Goal: Task Accomplishment & Management: Manage account settings

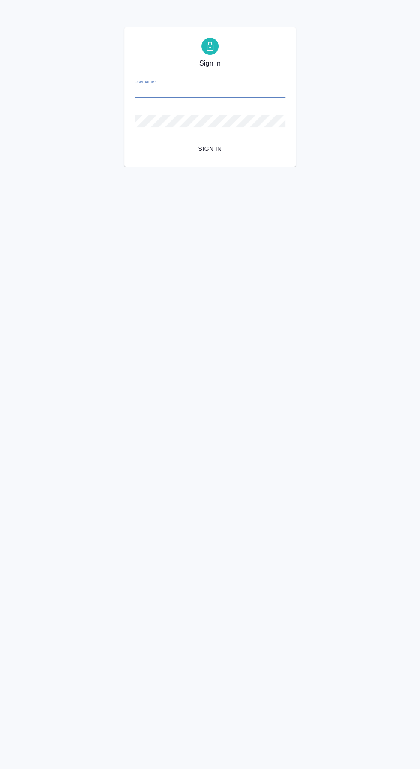
click at [220, 150] on span "Sign in" at bounding box center [209, 149] width 137 height 11
click at [135, 141] on button "Sign in" at bounding box center [210, 149] width 151 height 16
click at [267, 93] on input "[PERSON_NAME][EMAIL_ADDRESS][DOMAIN_NAME]" at bounding box center [210, 92] width 151 height 12
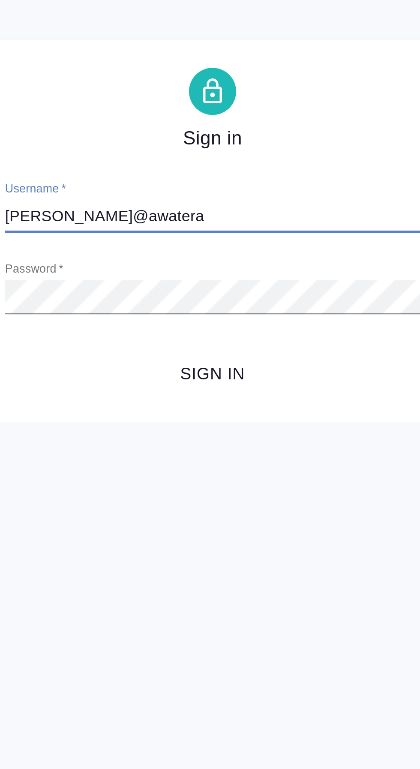
click at [222, 94] on input "[PERSON_NAME]@awatera" at bounding box center [210, 92] width 151 height 12
type input "[PERSON_NAME]@a"
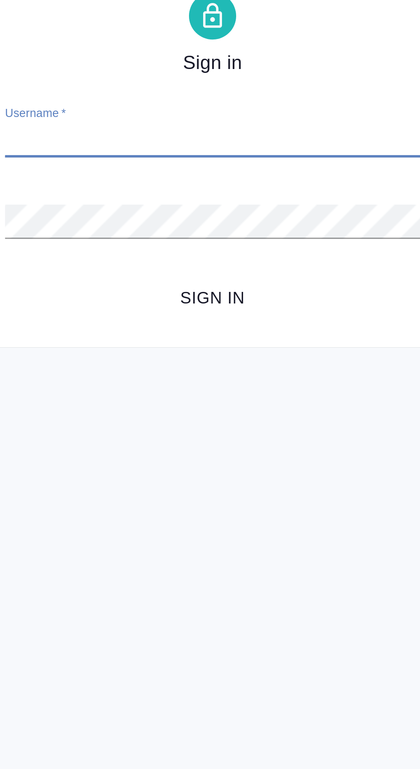
click at [207, 90] on input "Username   *" at bounding box center [210, 92] width 151 height 12
type input "[EMAIL_ADDRESS][DOMAIN_NAME]"
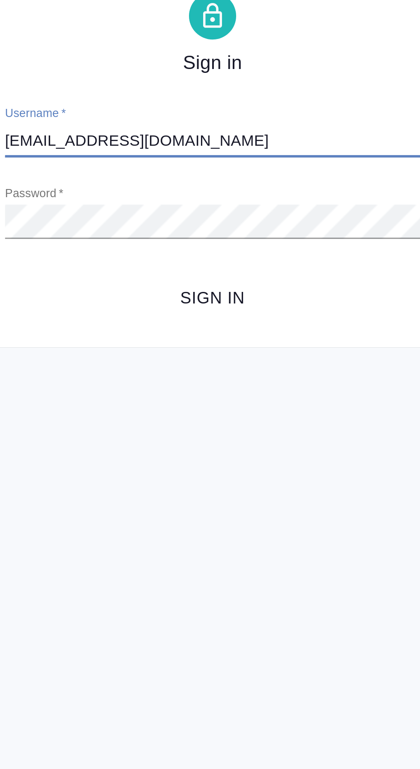
click at [215, 153] on span "Sign in" at bounding box center [209, 149] width 137 height 11
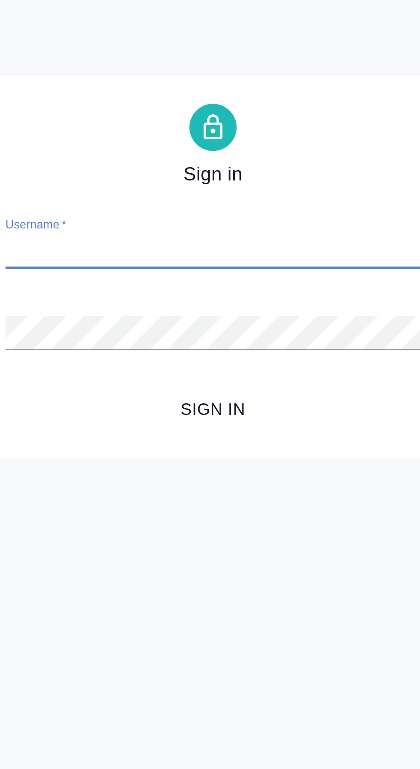
click at [232, 89] on input "Username   *" at bounding box center [210, 92] width 151 height 12
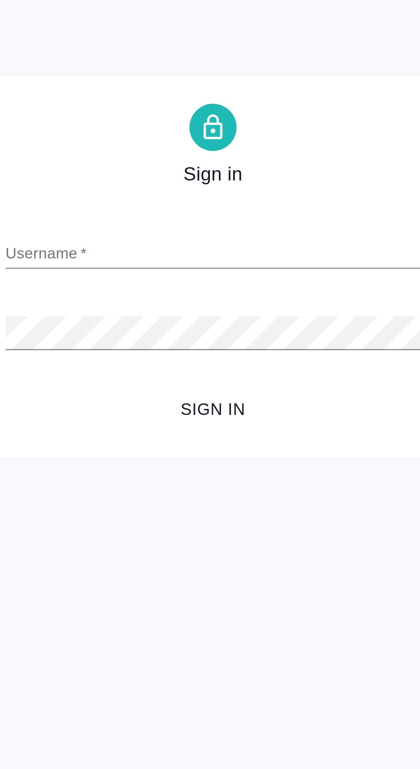
type input "[PERSON_NAME][EMAIL_ADDRESS][DOMAIN_NAME]"
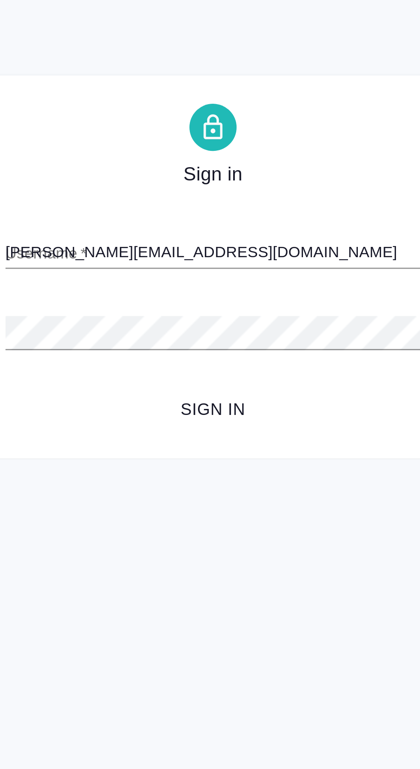
click at [135, 141] on button "Sign in" at bounding box center [210, 149] width 151 height 16
